Goal: Use online tool/utility: Utilize a website feature to perform a specific function

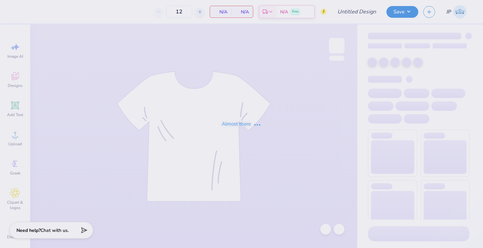
type input "sdt parents weekend"
type input "75"
type input "sdt parents weekend"
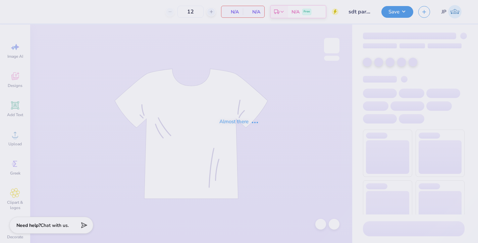
type input "75"
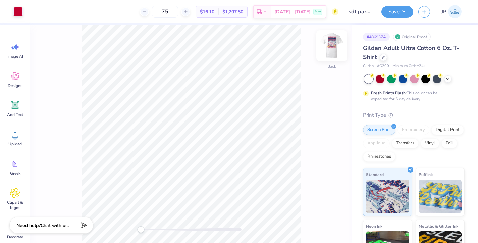
click at [336, 46] on img at bounding box center [331, 45] width 27 height 27
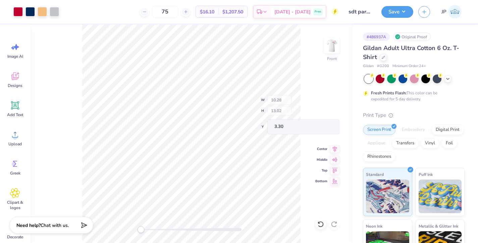
type input "0.30"
type input "0.28"
type input "11.45"
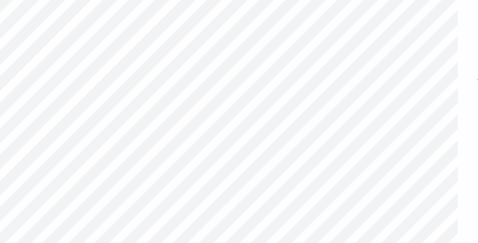
type input "0.27"
type input "0.29"
type input "11.51"
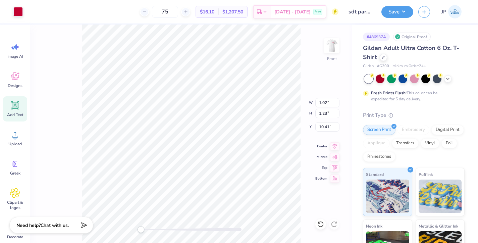
click at [20, 100] on div "Add Text" at bounding box center [15, 108] width 24 height 25
type input "5.74"
type input "1.66"
type input "13.17"
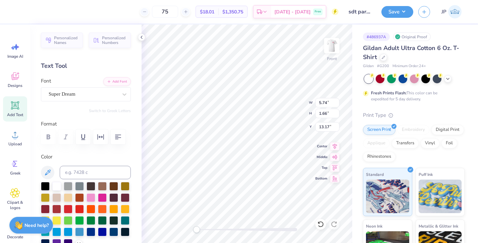
type textarea "T"
